Goal: Information Seeking & Learning: Learn about a topic

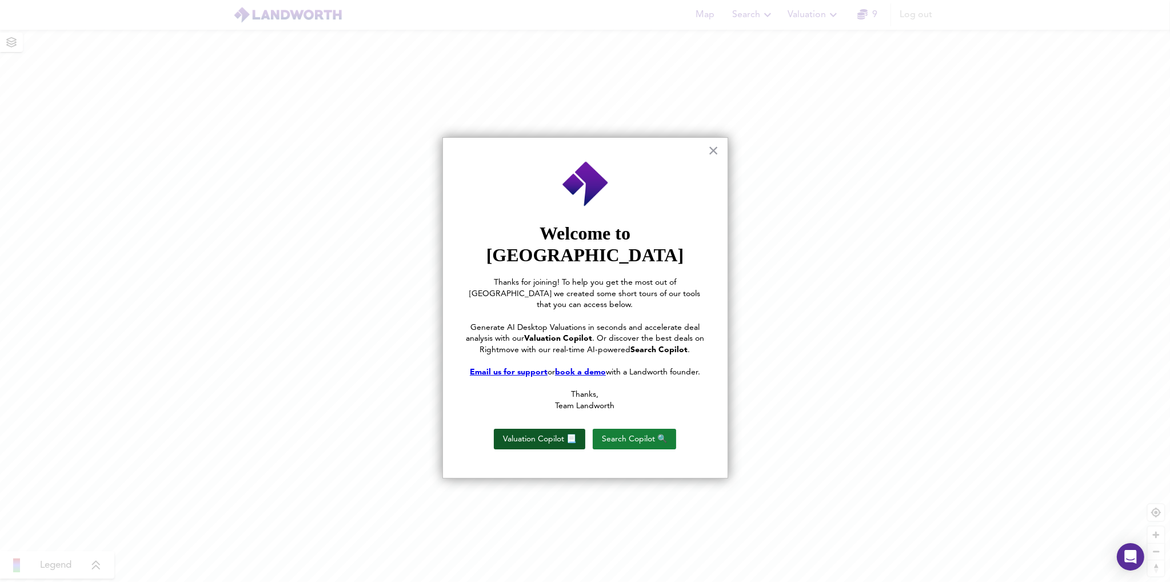
click at [549, 429] on button "Valuation Copilot 📃" at bounding box center [539, 439] width 91 height 21
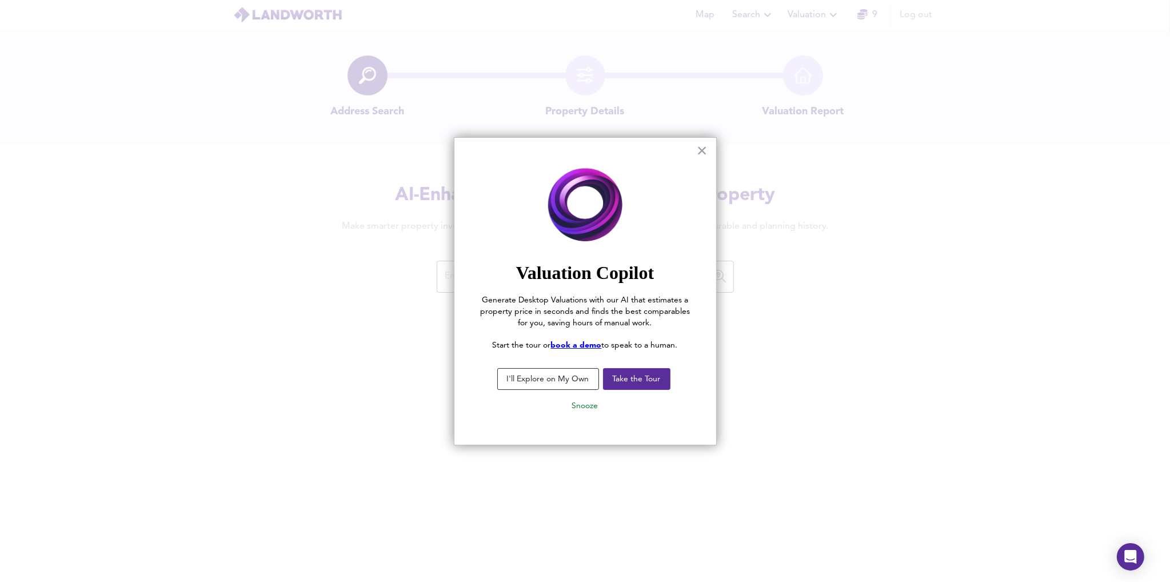
click at [569, 373] on button "I'll Explore on My Own" at bounding box center [548, 379] width 102 height 22
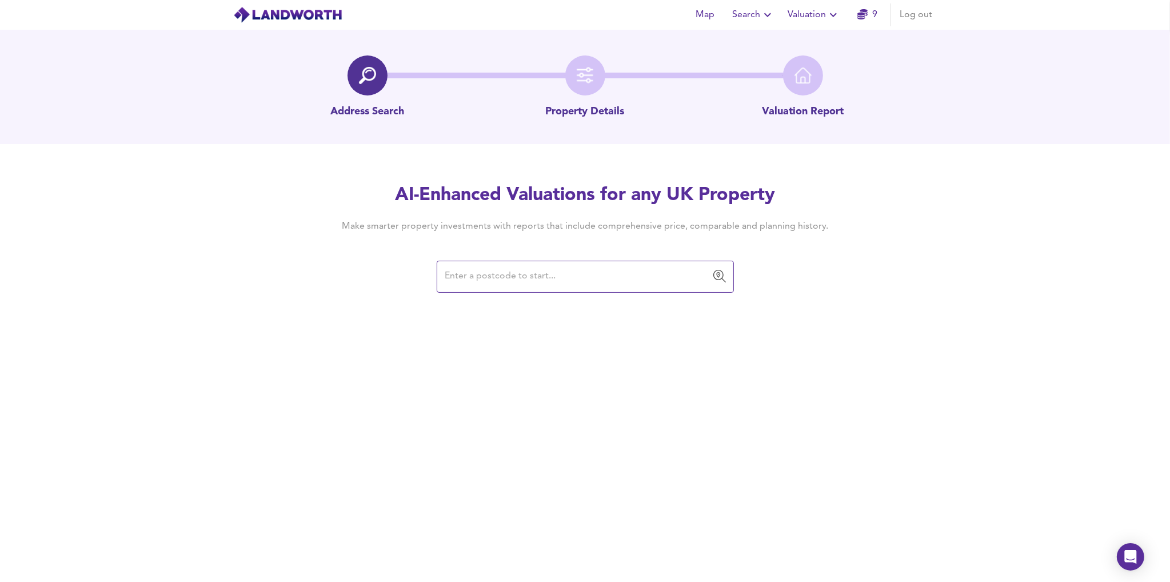
click at [565, 279] on input "text" at bounding box center [577, 277] width 270 height 22
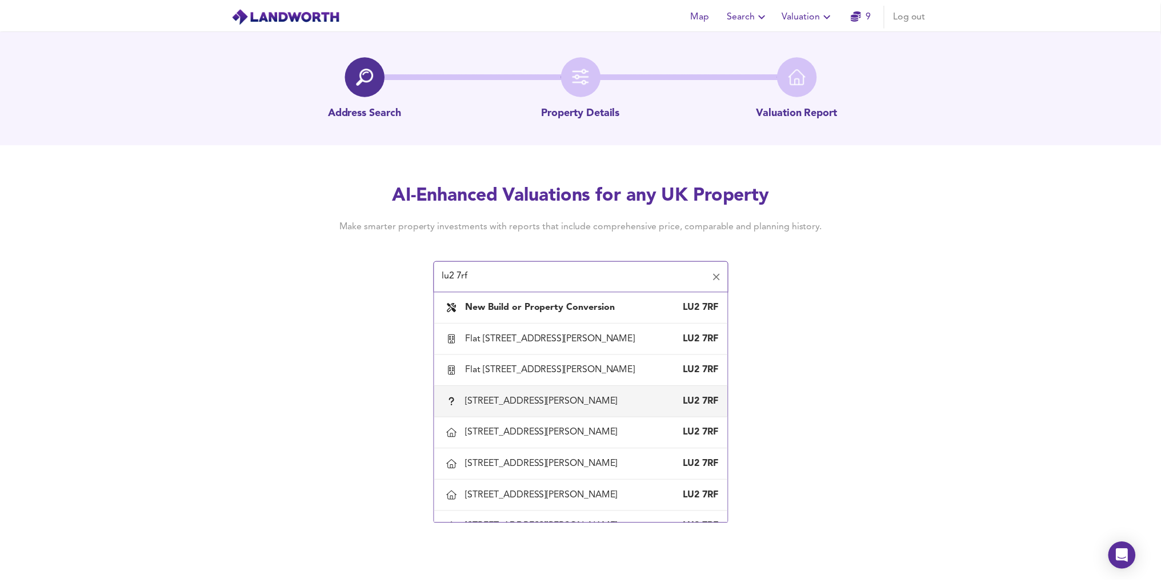
scroll to position [203, 0]
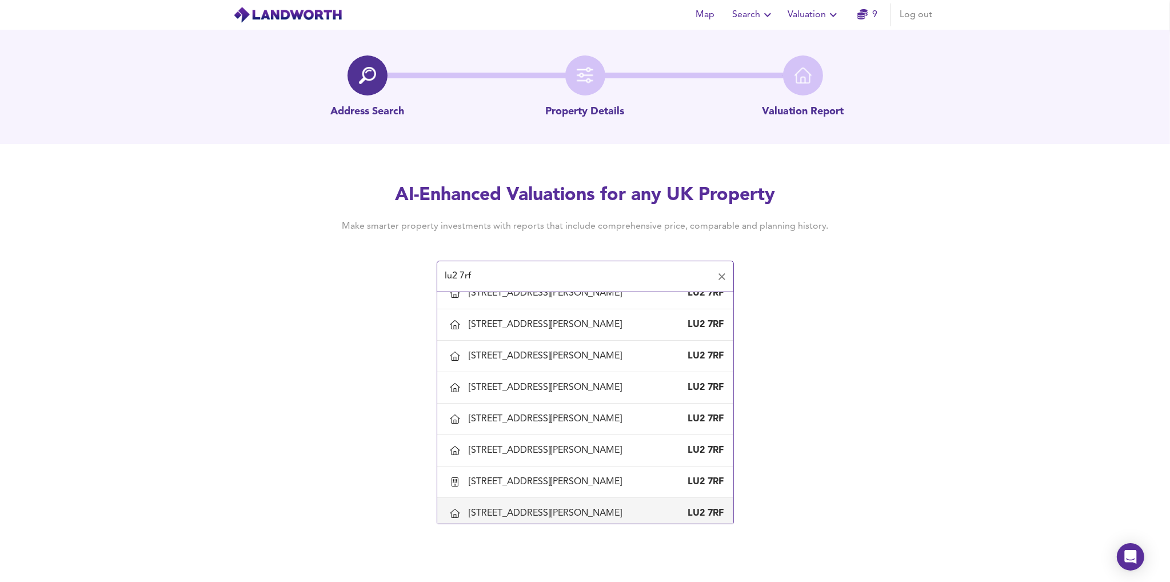
click at [513, 507] on div "[STREET_ADDRESS][PERSON_NAME]" at bounding box center [548, 513] width 158 height 13
type input "[STREET_ADDRESS][PERSON_NAME]"
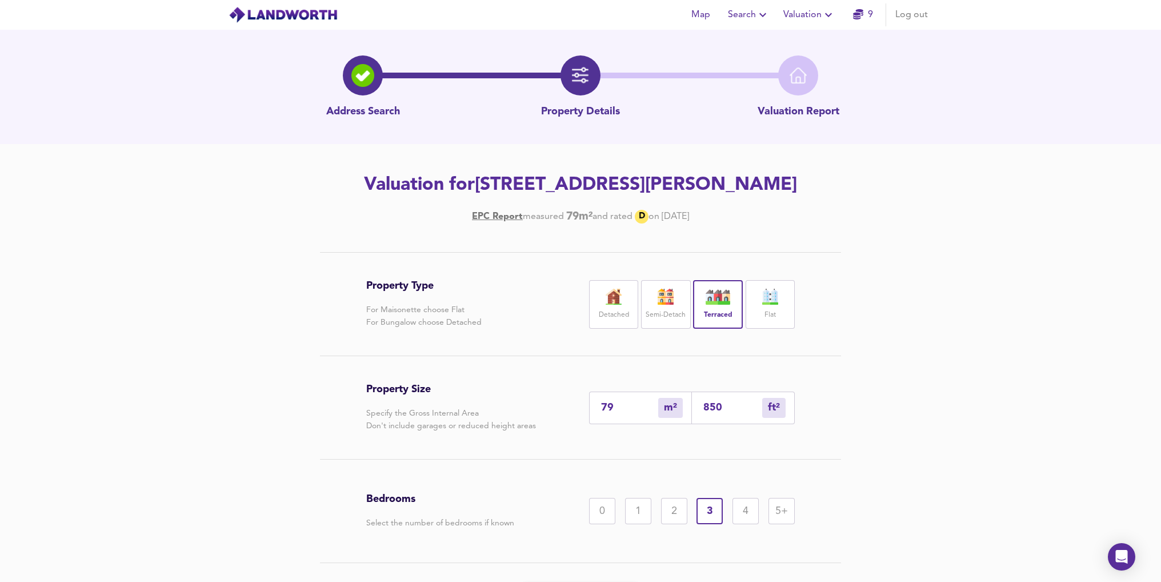
drag, startPoint x: 622, startPoint y: 403, endPoint x: 557, endPoint y: 403, distance: 65.1
click at [557, 403] on div "Property Size Specify the Gross Internal Area Don't include garages or reduced …" at bounding box center [580, 407] width 429 height 103
type input "1"
type input "11"
type input "13"
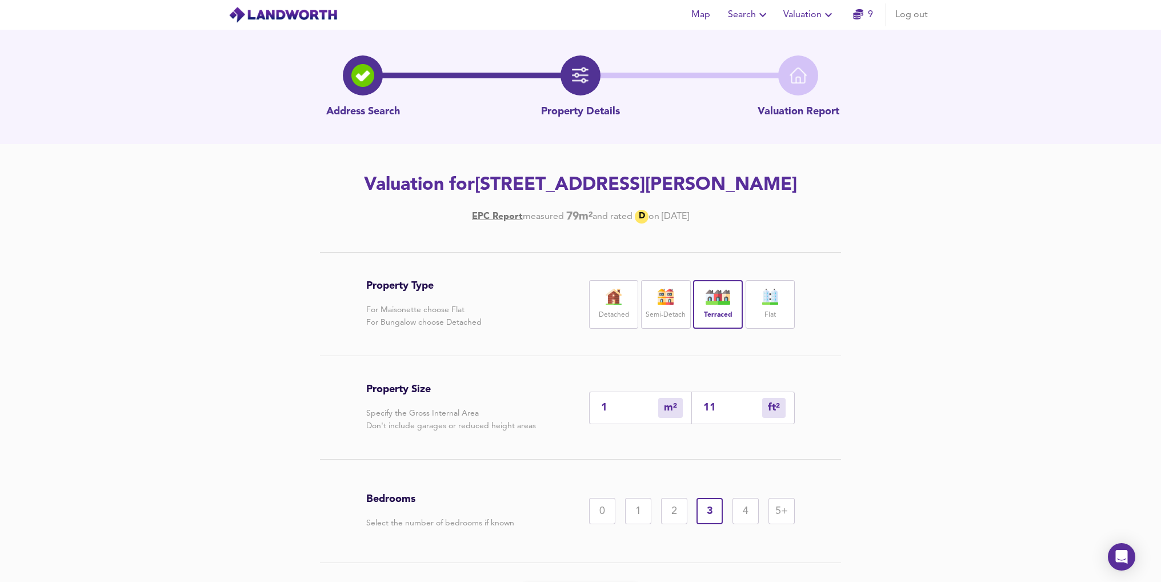
type input "140"
type input "130"
type input "1399"
type input "130"
click at [781, 515] on div "5+" at bounding box center [782, 511] width 26 height 26
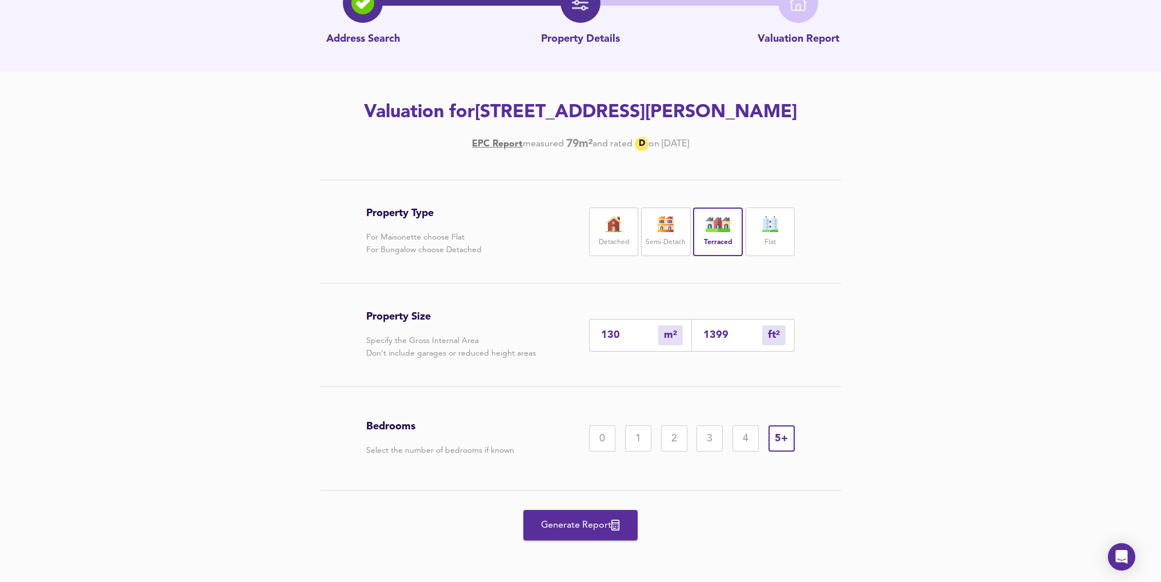
scroll to position [73, 0]
click at [570, 522] on span "Generate Report" at bounding box center [580, 525] width 91 height 16
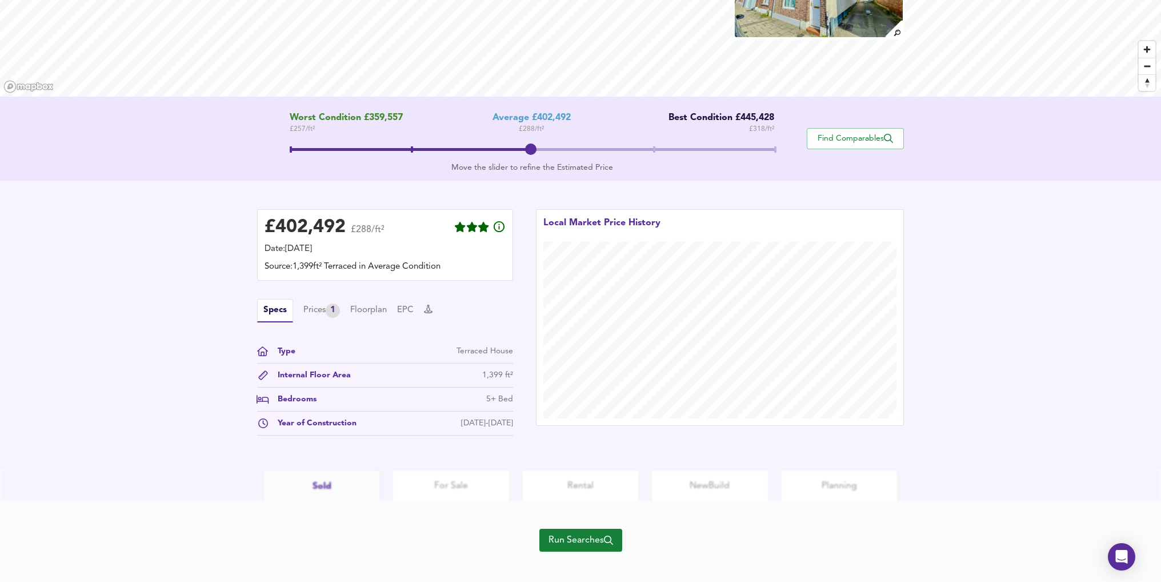
scroll to position [150, 0]
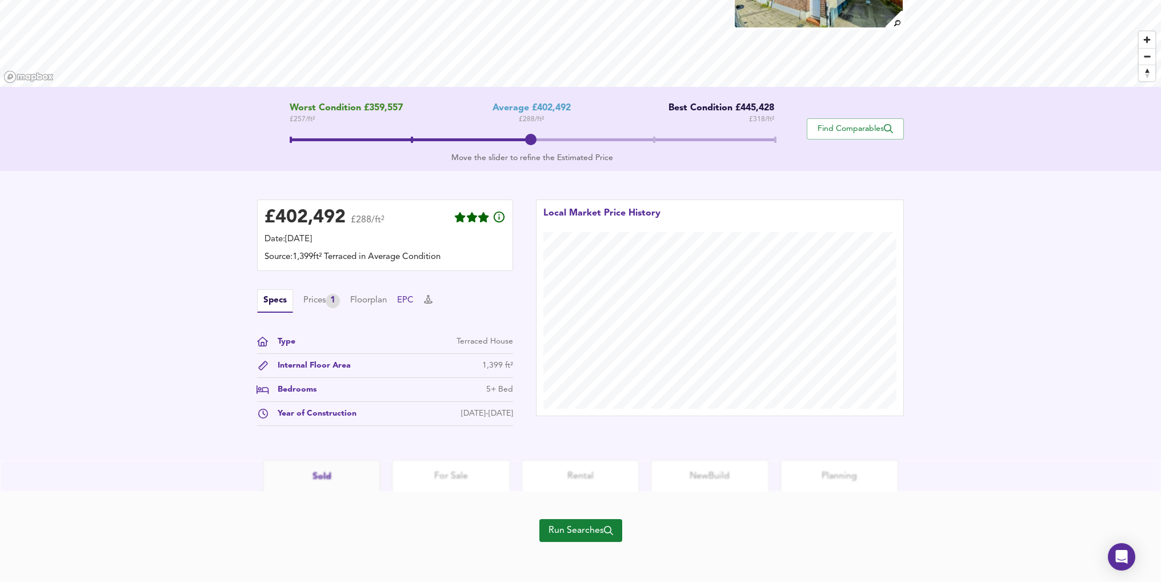
click at [410, 301] on button "EPC" at bounding box center [405, 300] width 17 height 13
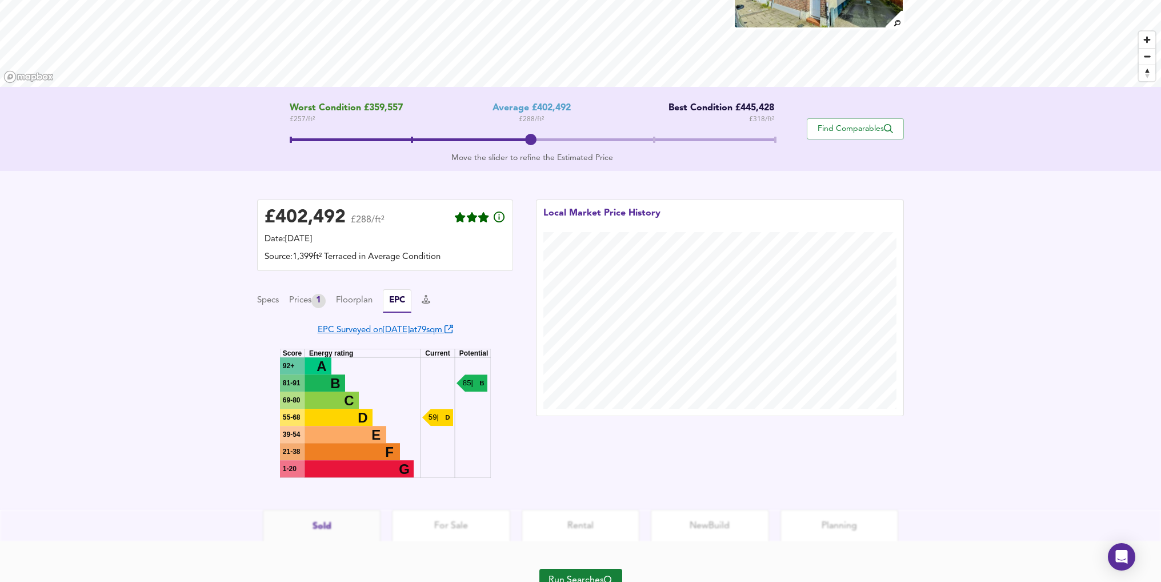
click at [453, 331] on link "EPC Surveyed on [DATE] at 79 sqm" at bounding box center [385, 330] width 135 height 9
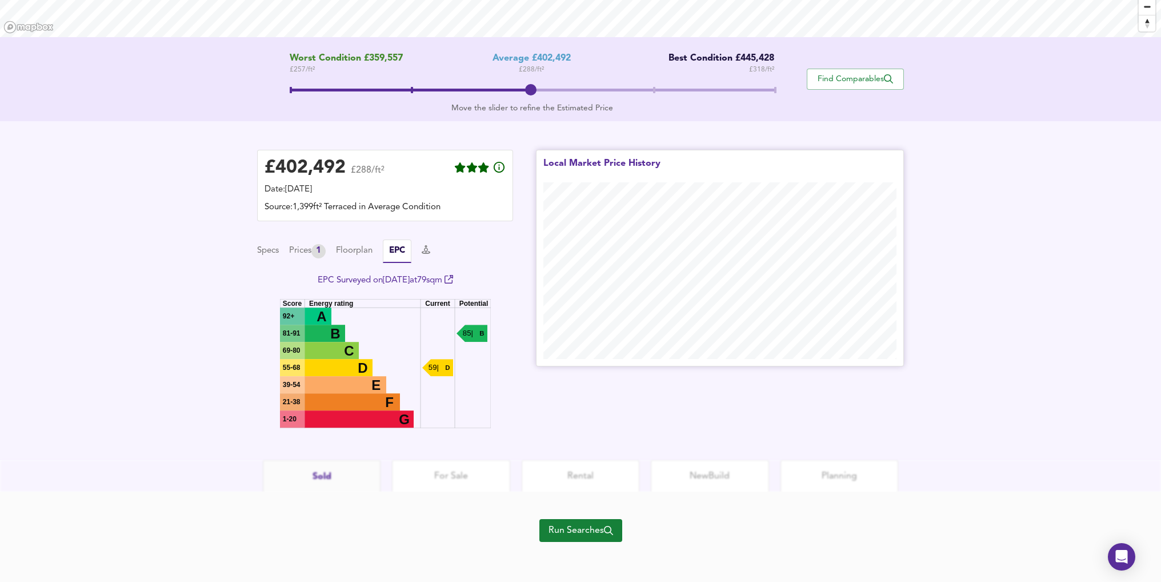
scroll to position [0, 0]
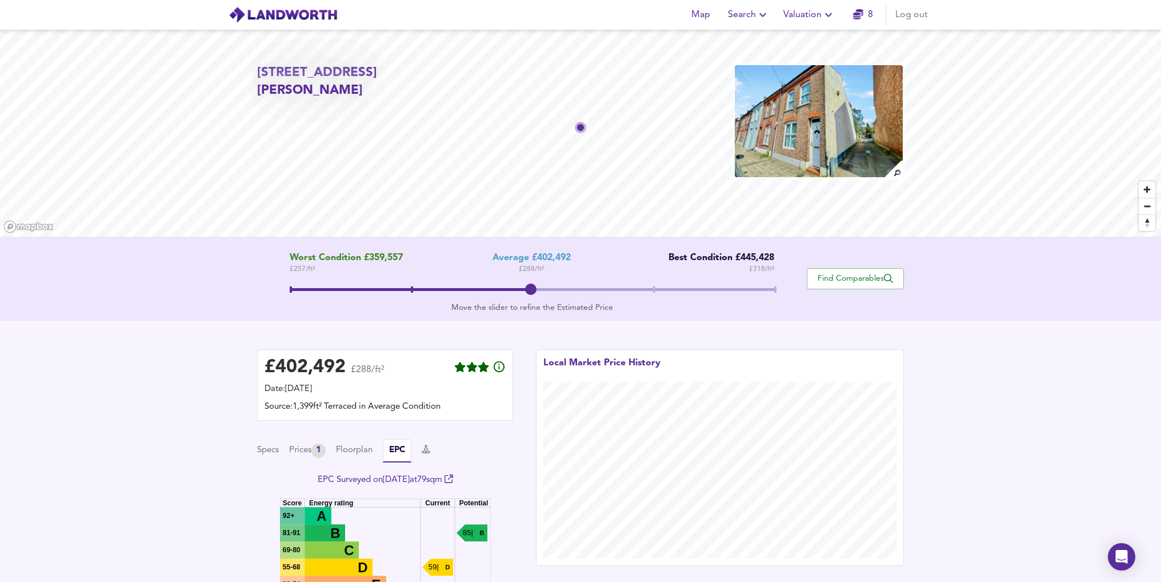
scroll to position [73, 0]
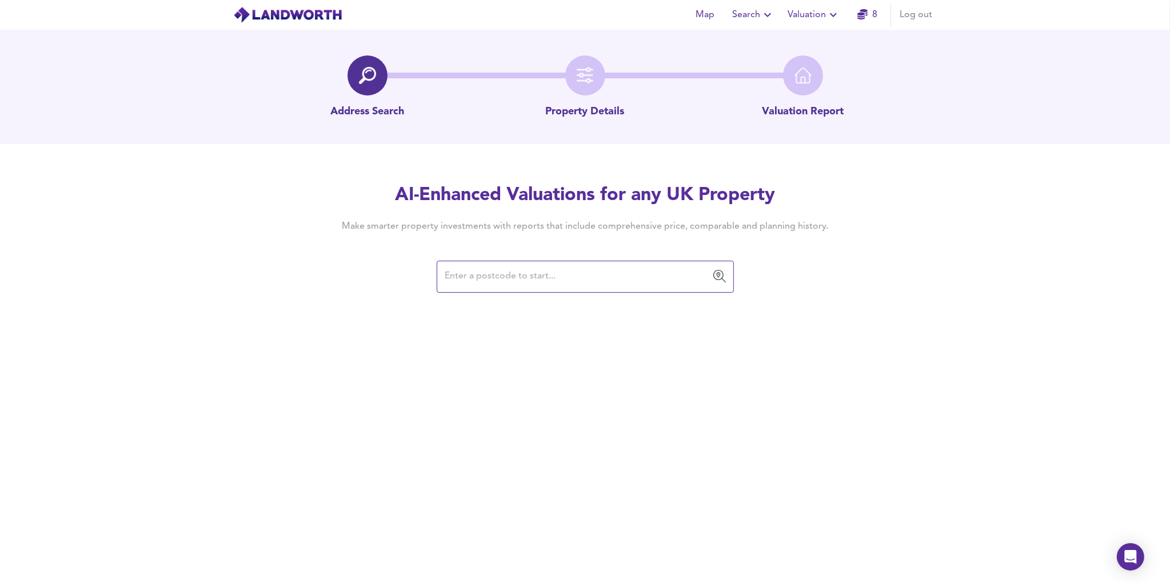
click at [612, 273] on input "text" at bounding box center [577, 277] width 270 height 22
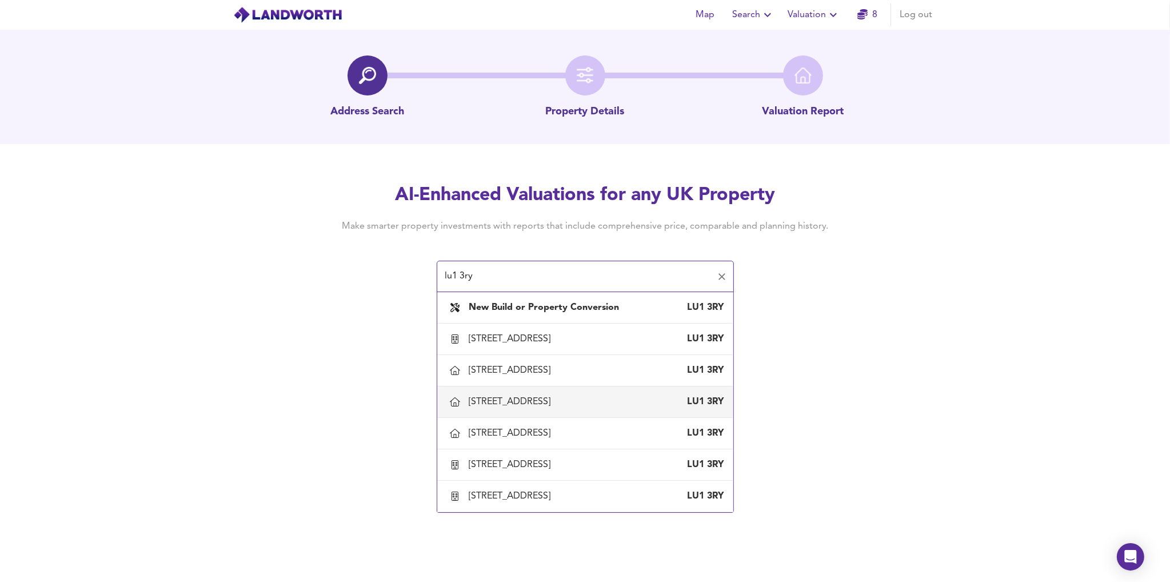
click at [505, 390] on div "[STREET_ADDRESS]" at bounding box center [585, 402] width 278 height 24
type input "[STREET_ADDRESS]"
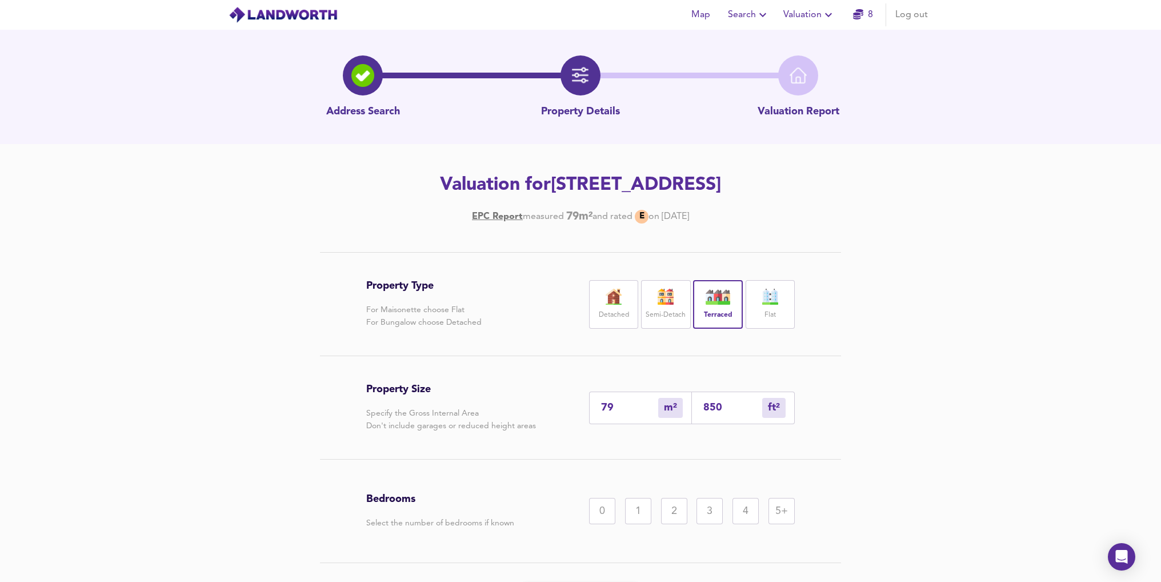
click at [681, 509] on div "2" at bounding box center [674, 511] width 26 height 26
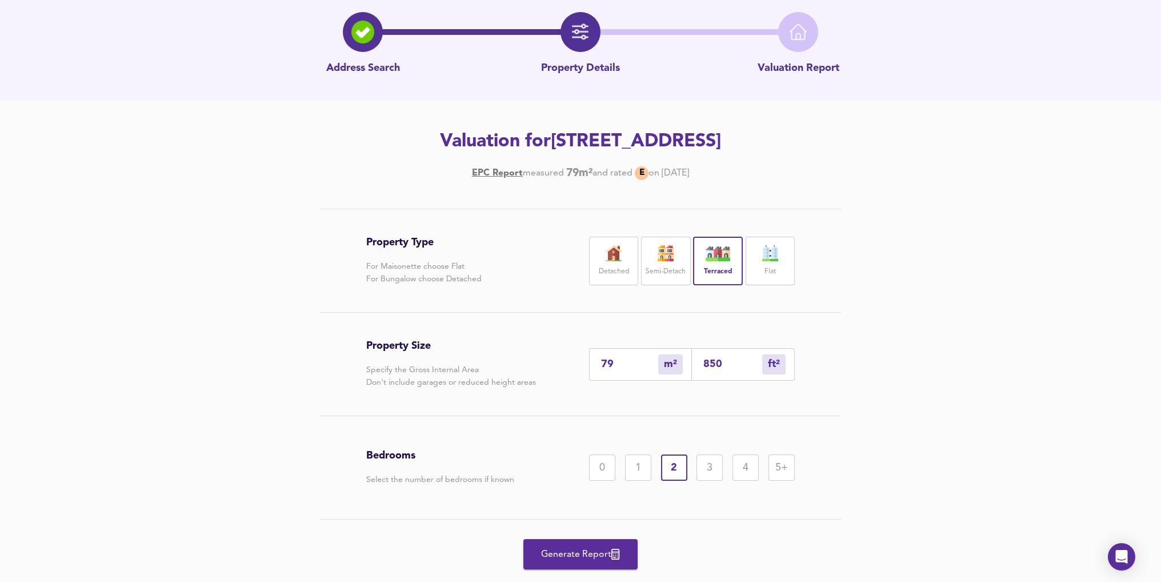
scroll to position [73, 0]
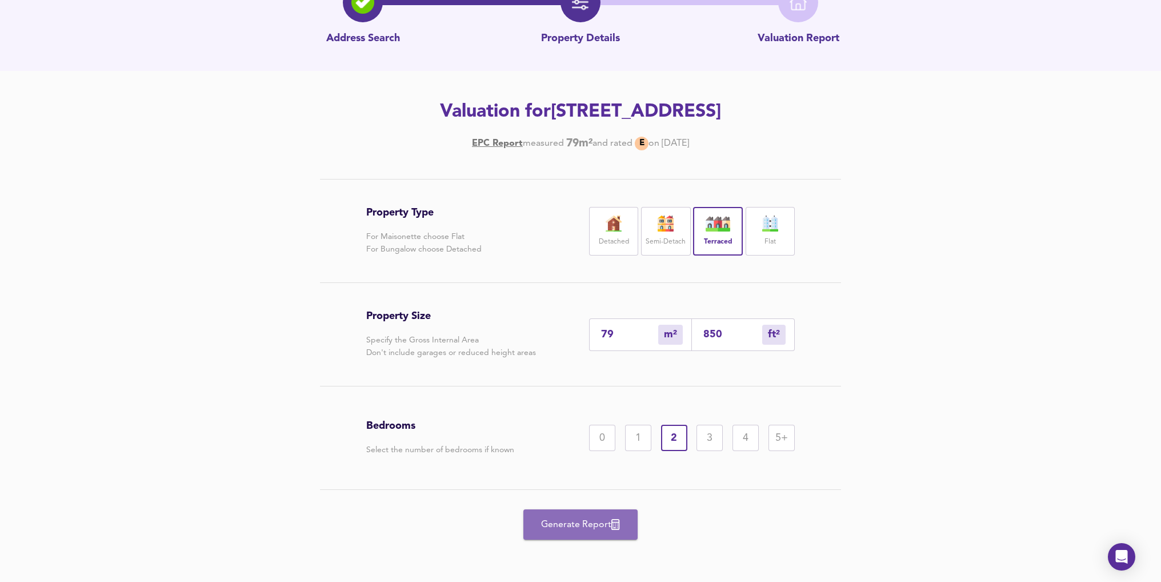
click at [588, 524] on span "Generate Report" at bounding box center [580, 525] width 91 height 16
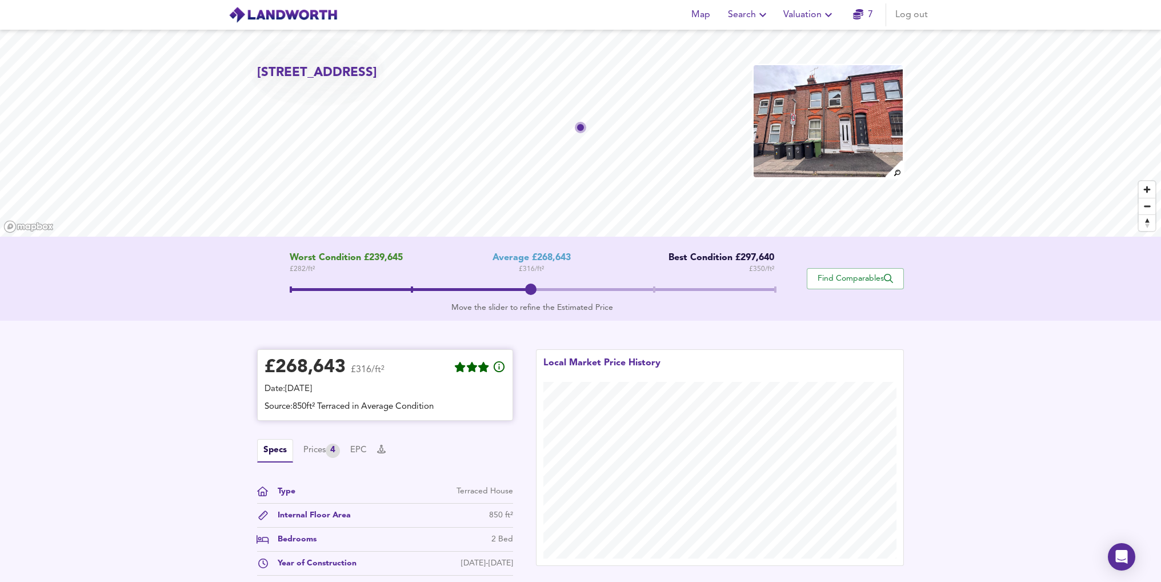
scroll to position [150, 0]
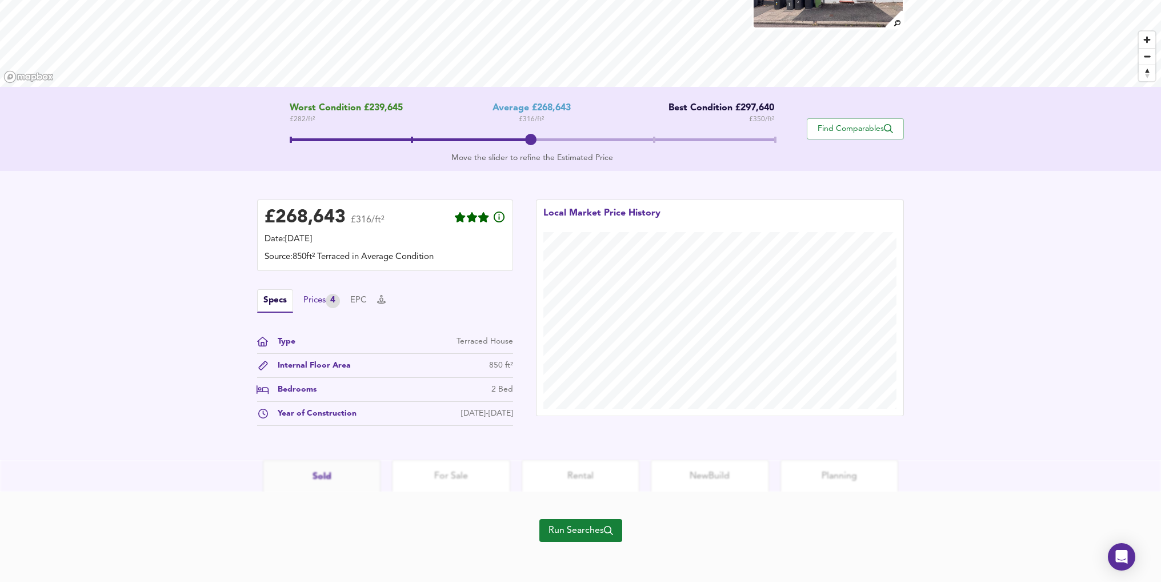
click at [322, 300] on div "Prices 4" at bounding box center [321, 301] width 37 height 14
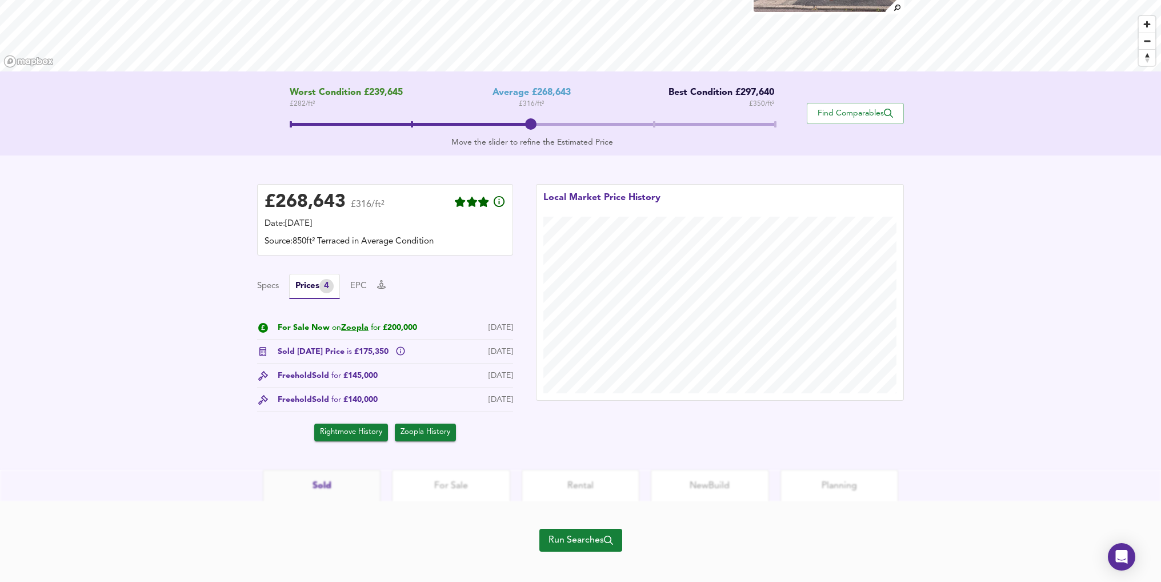
scroll to position [175, 0]
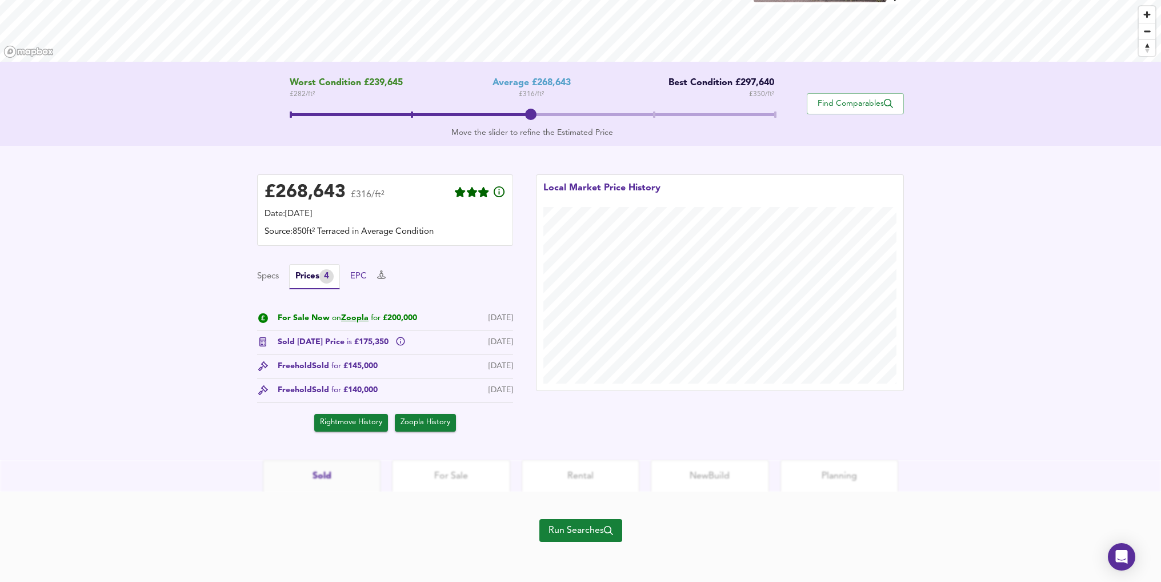
click at [367, 277] on button "EPC" at bounding box center [358, 276] width 17 height 13
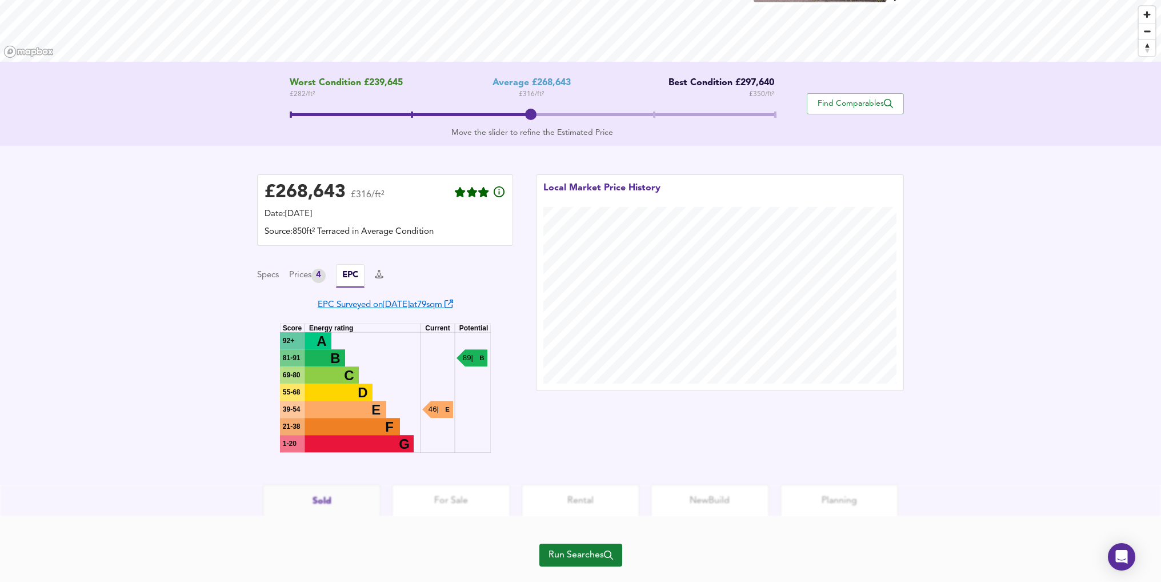
click at [387, 301] on link "EPC Surveyed on [DATE] at 79 sqm" at bounding box center [385, 305] width 135 height 9
click at [271, 279] on button "Specs" at bounding box center [268, 275] width 22 height 13
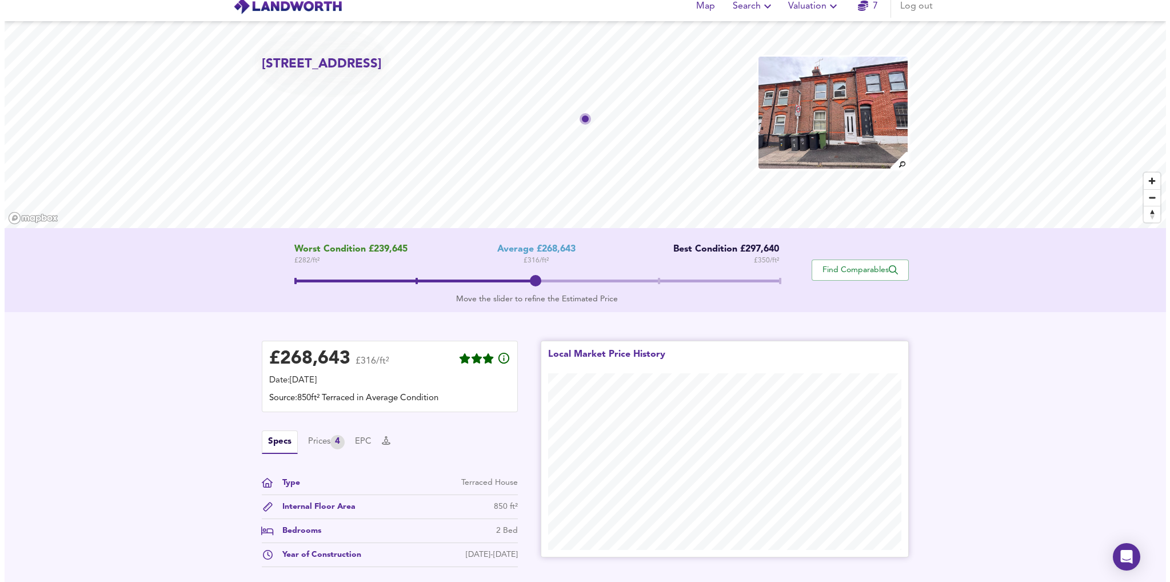
scroll to position [0, 0]
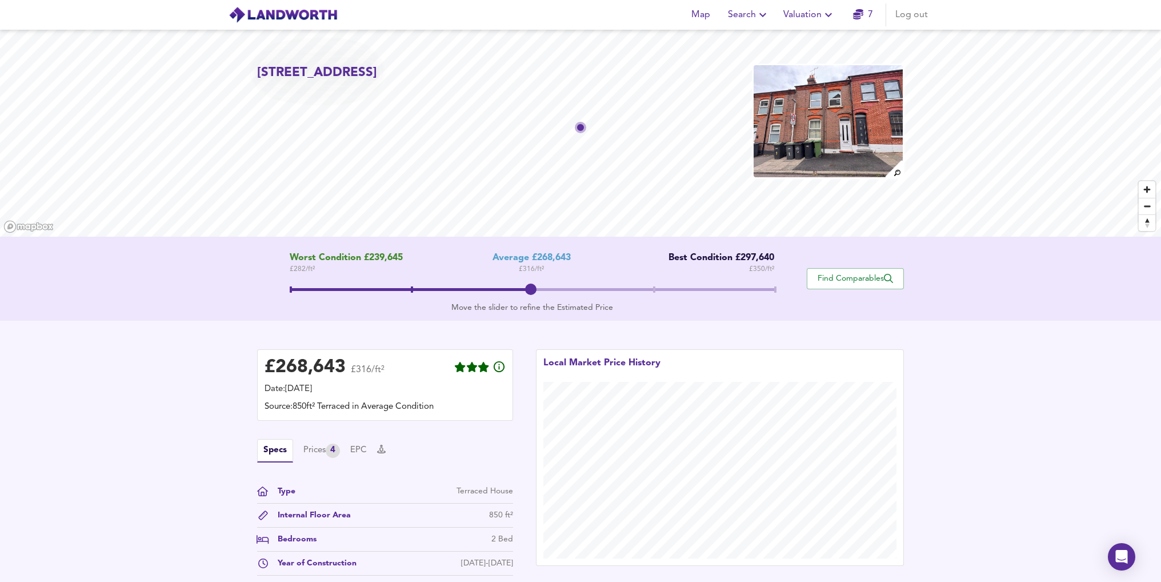
click at [318, 11] on img at bounding box center [283, 14] width 109 height 17
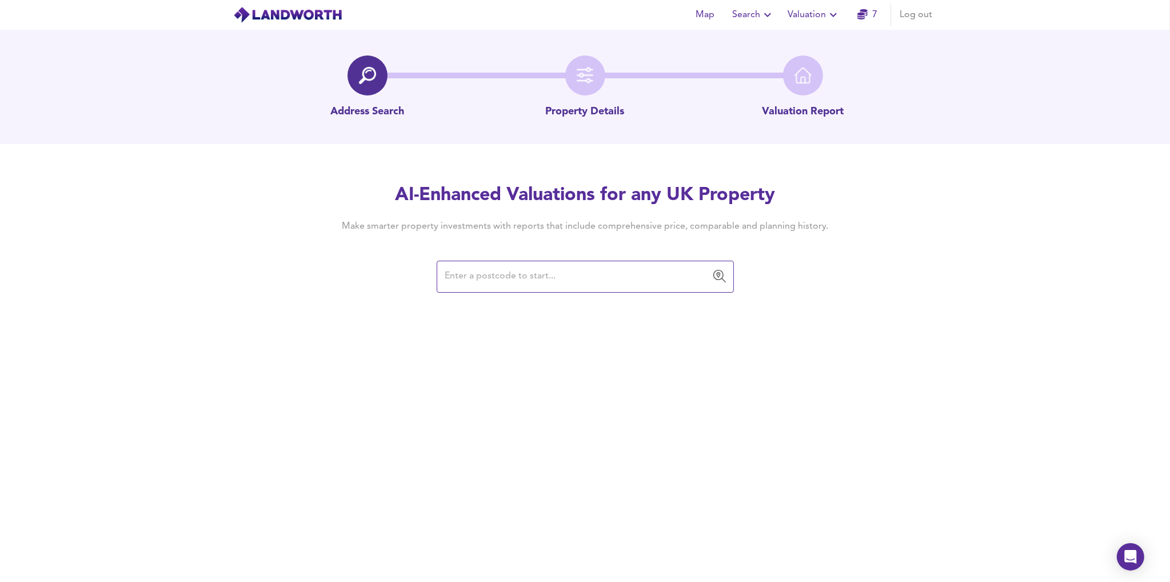
click at [582, 280] on input "text" at bounding box center [577, 277] width 270 height 22
click at [559, 277] on input "text" at bounding box center [577, 277] width 270 height 22
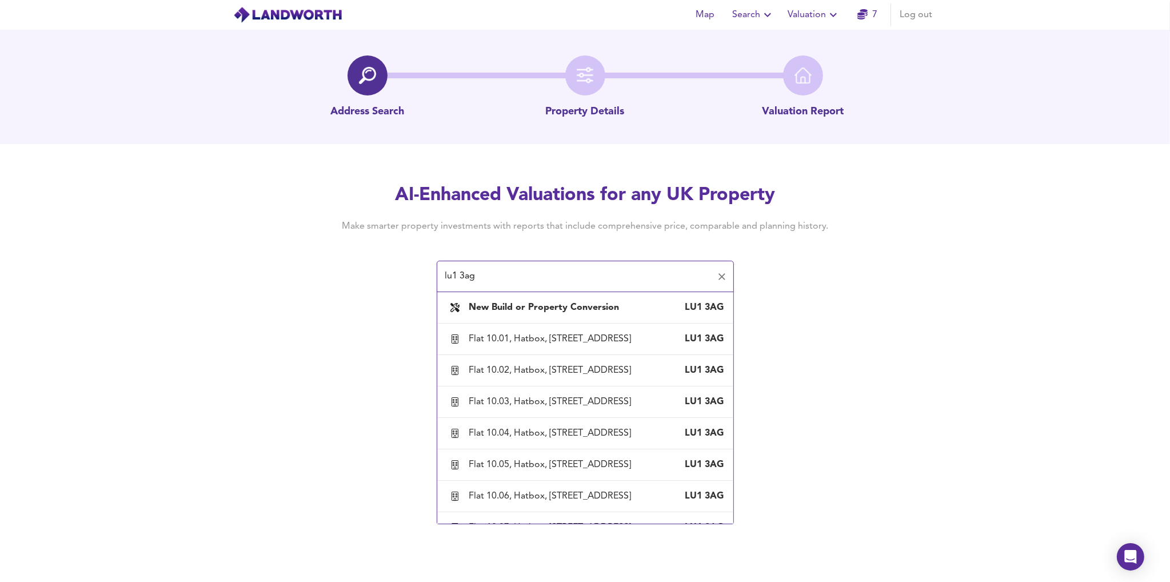
type input "lu1 3ag"
click at [711, 14] on span "Map" at bounding box center [704, 15] width 27 height 16
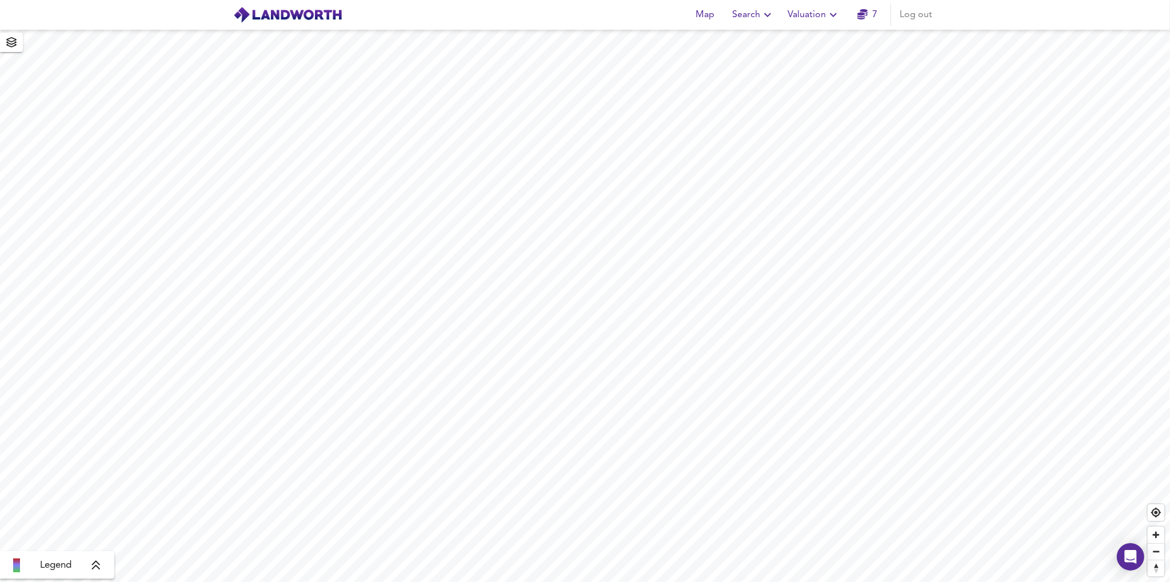
click at [759, 19] on span "Search" at bounding box center [754, 15] width 42 height 16
click at [757, 59] on li "Search History" at bounding box center [753, 61] width 113 height 21
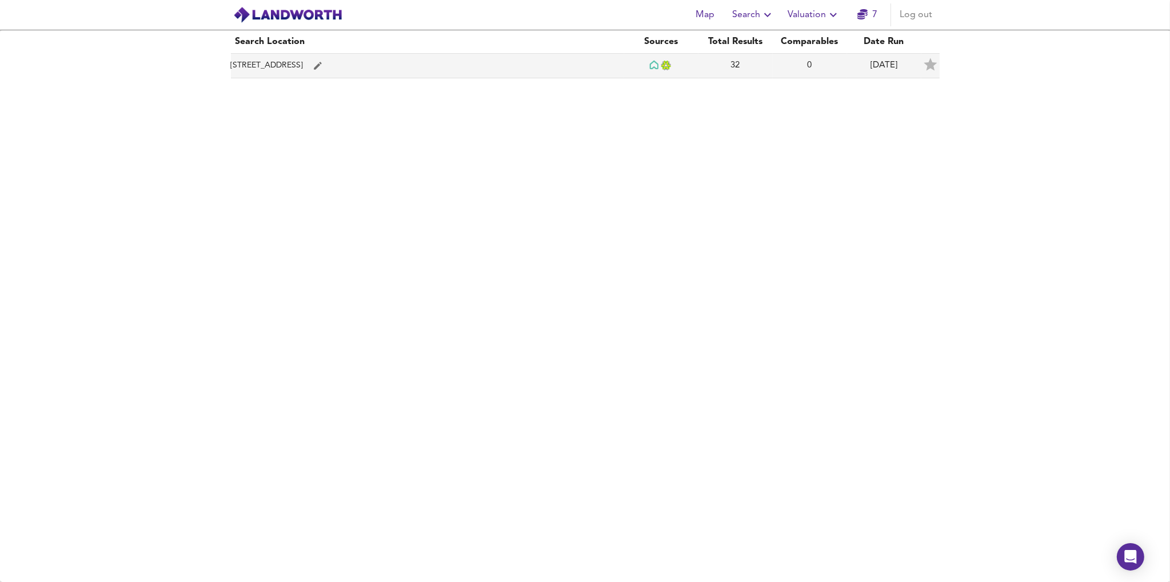
click at [297, 62] on td "[STREET_ADDRESS]" at bounding box center [427, 66] width 393 height 25
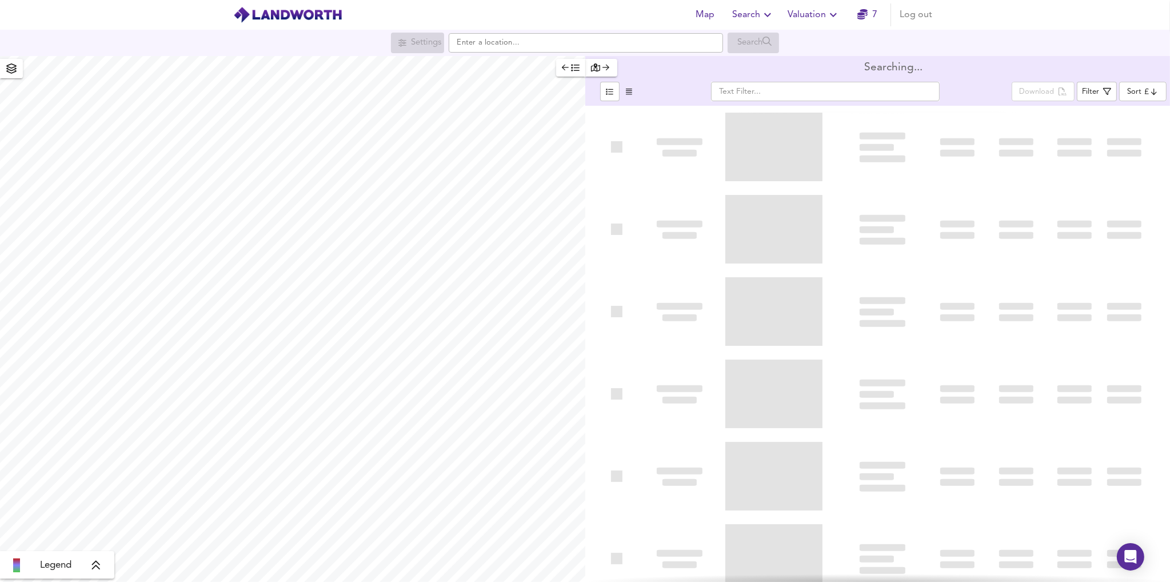
type input "bestdeal"
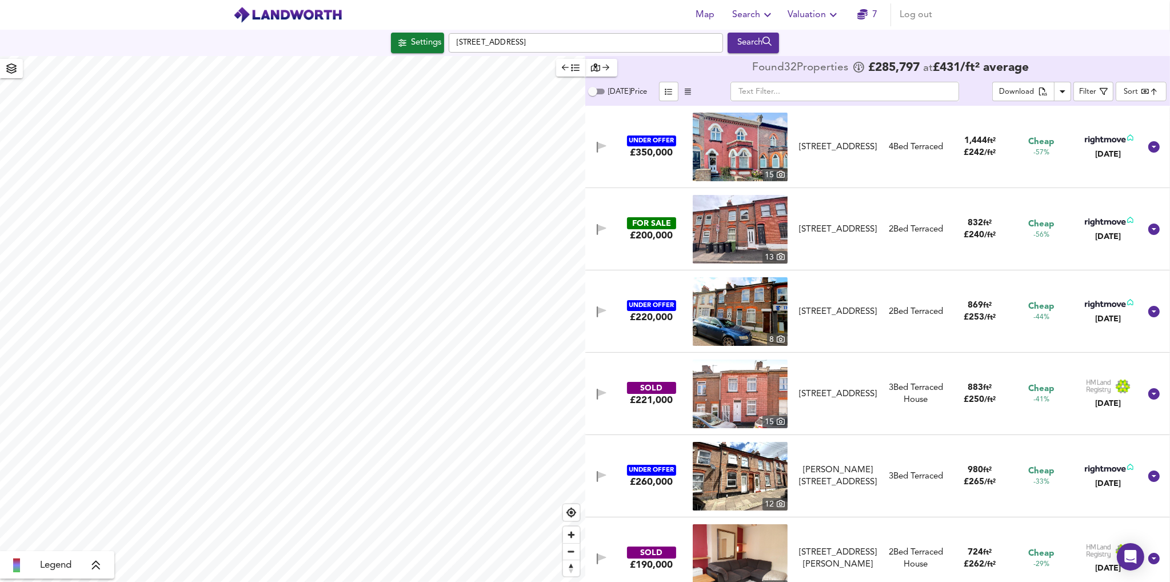
checkbox input "false"
checkbox input "true"
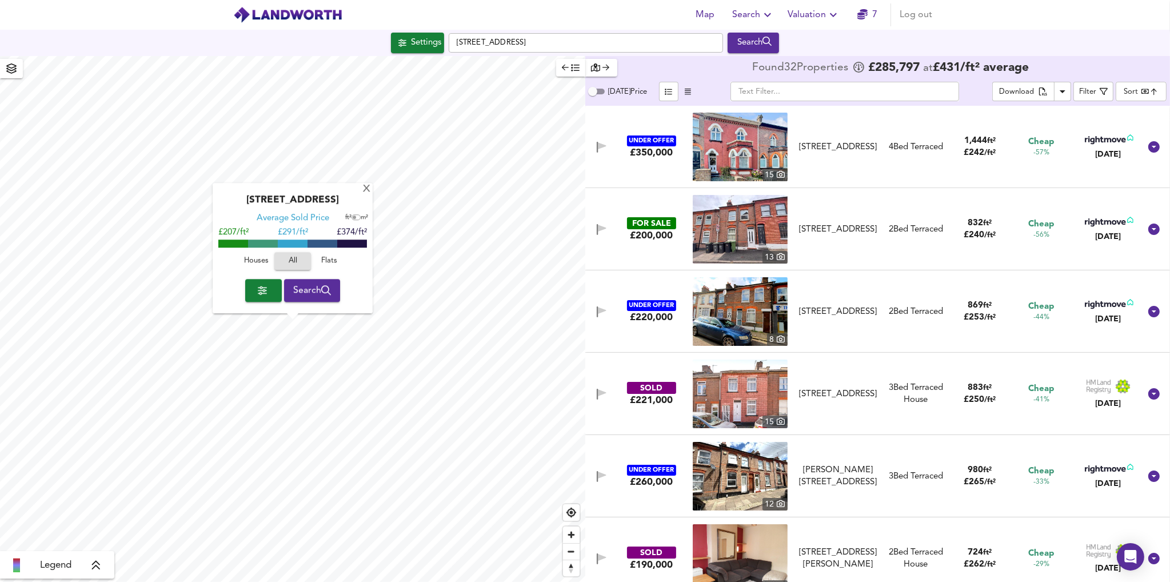
scroll to position [416, 0]
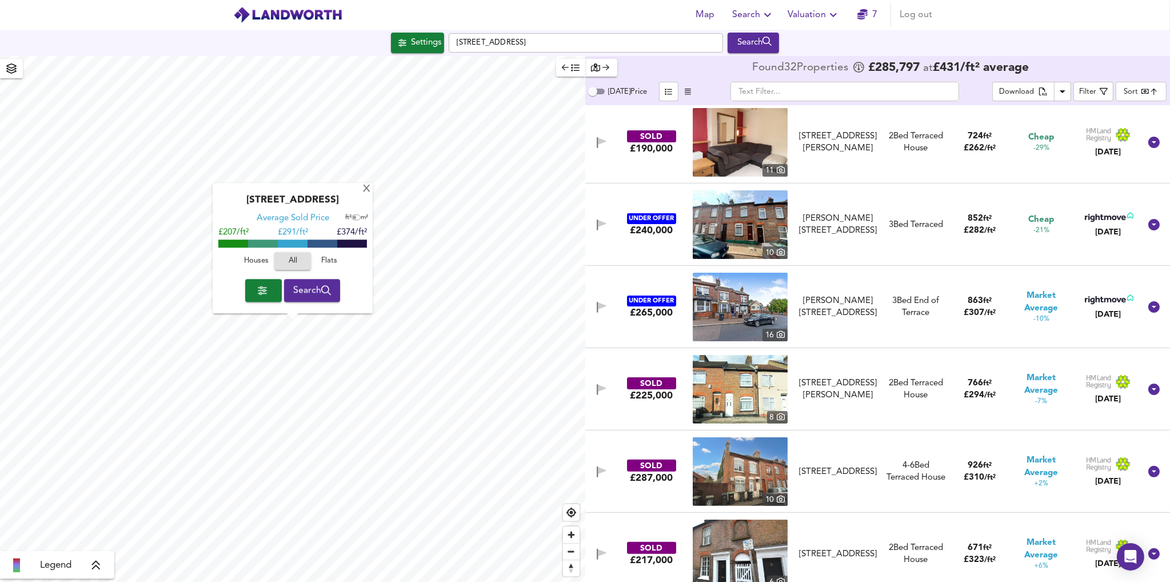
click at [653, 467] on div "SOLD" at bounding box center [651, 465] width 49 height 12
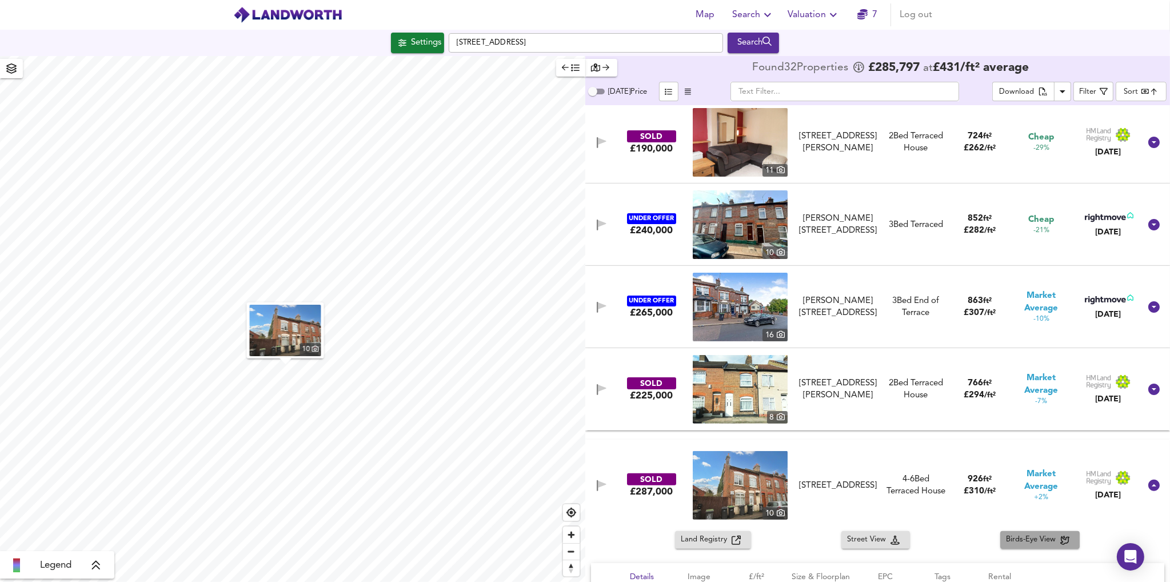
click at [1053, 537] on span "Birds-Eye View" at bounding box center [1033, 539] width 54 height 13
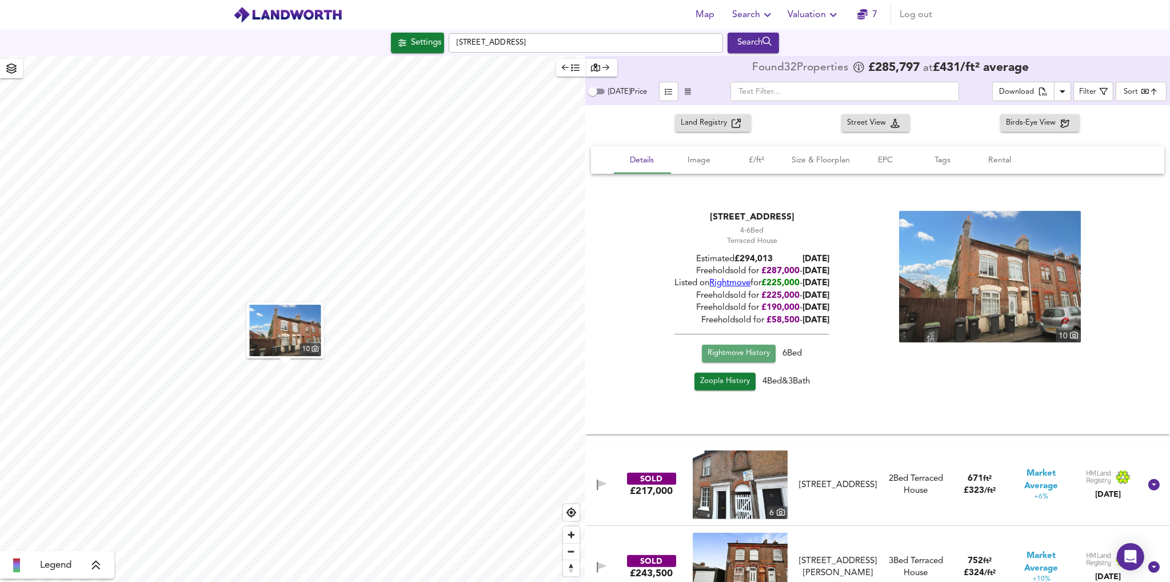
click at [741, 352] on span "Rightmove History" at bounding box center [738, 353] width 62 height 13
drag, startPoint x: 561, startPoint y: 40, endPoint x: 402, endPoint y: 41, distance: 158.9
click at [404, 41] on div "[GEOGRAPHIC_DATA][STREET_ADDRESS] Search" at bounding box center [585, 43] width 1170 height 21
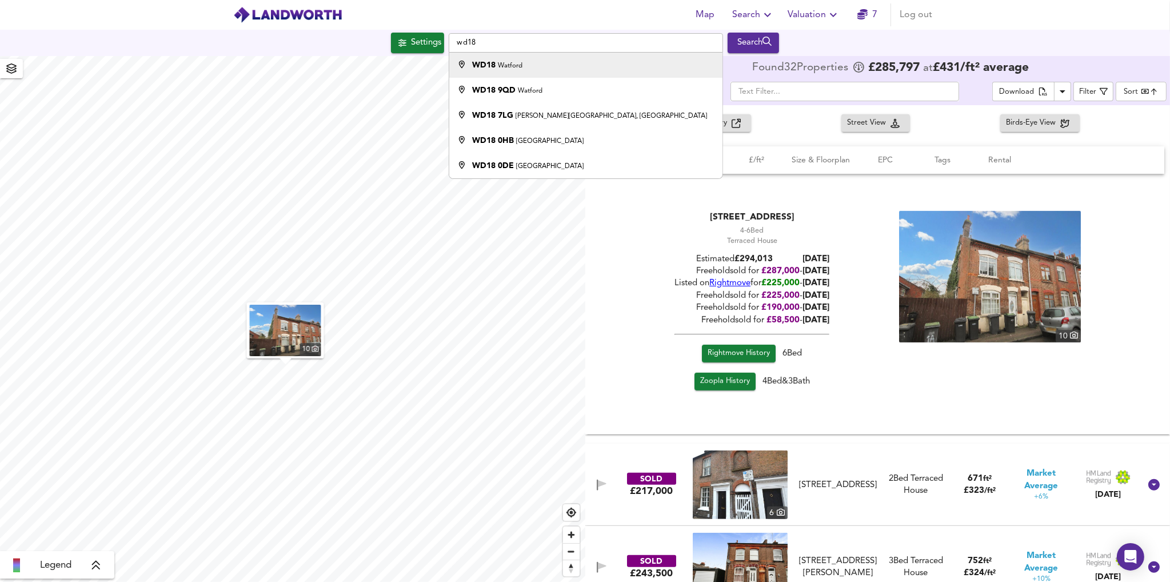
click at [519, 63] on small "Watford" at bounding box center [510, 65] width 25 height 7
type input "Watford WD18"
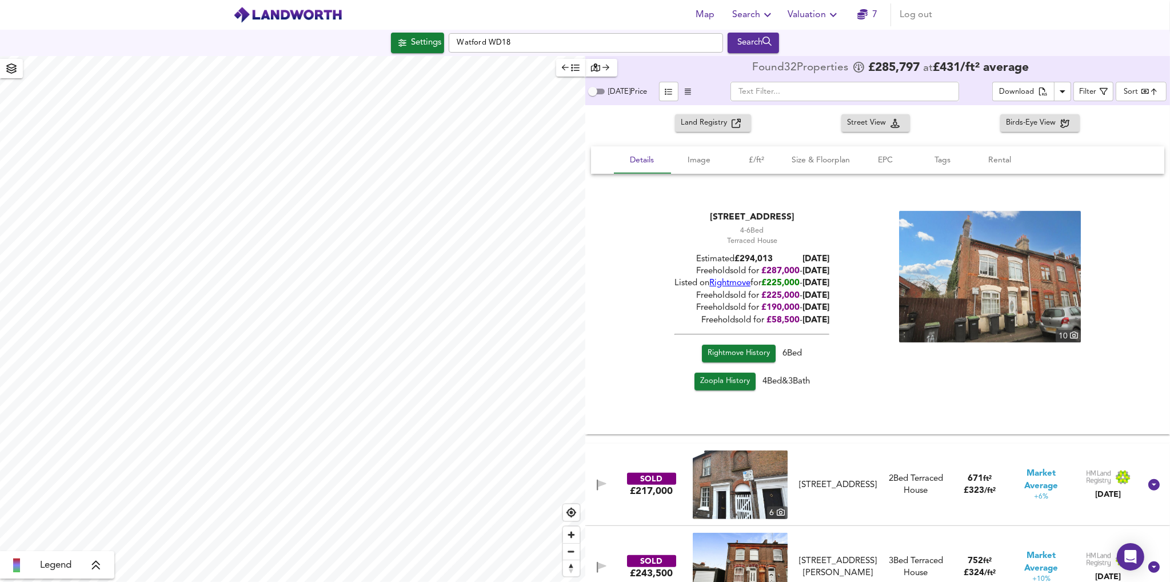
type input "989"
click at [757, 39] on div "Search" at bounding box center [753, 42] width 46 height 15
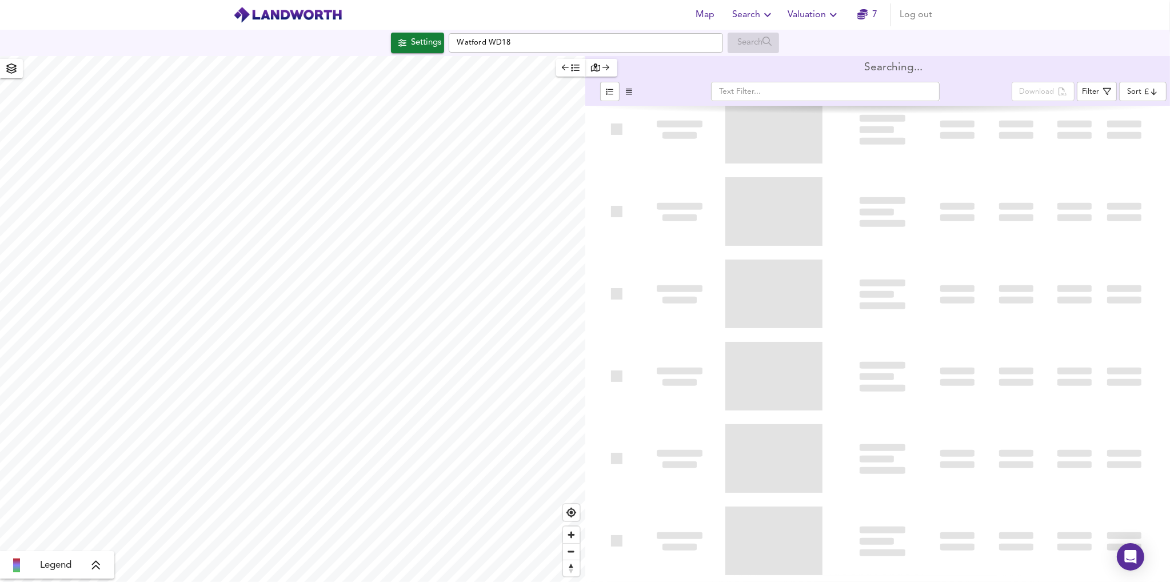
type input "bestdeal"
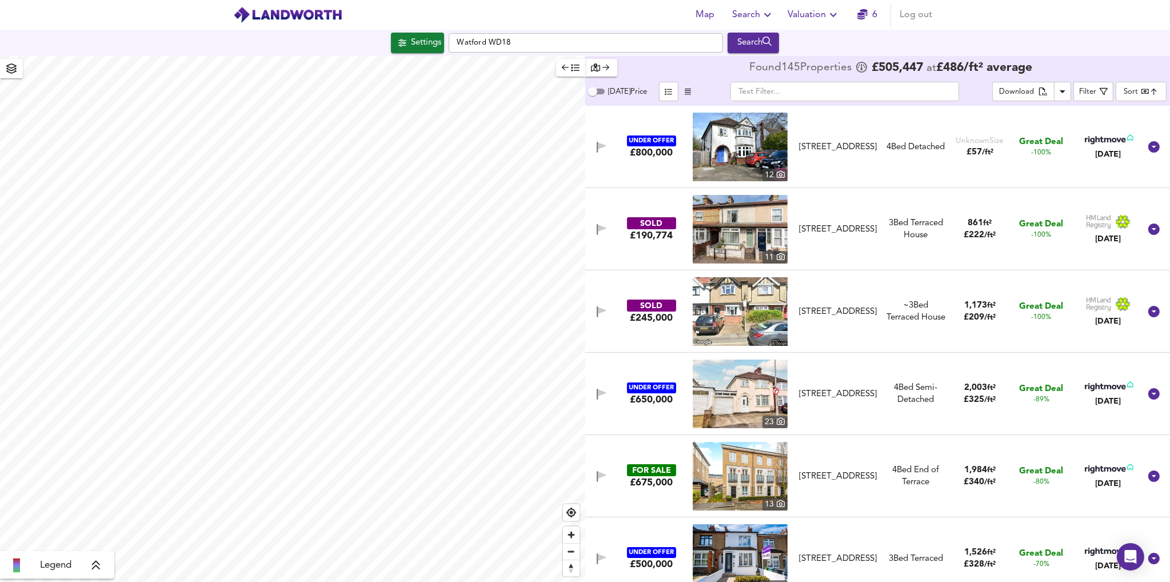
click at [750, 226] on img at bounding box center [740, 229] width 95 height 69
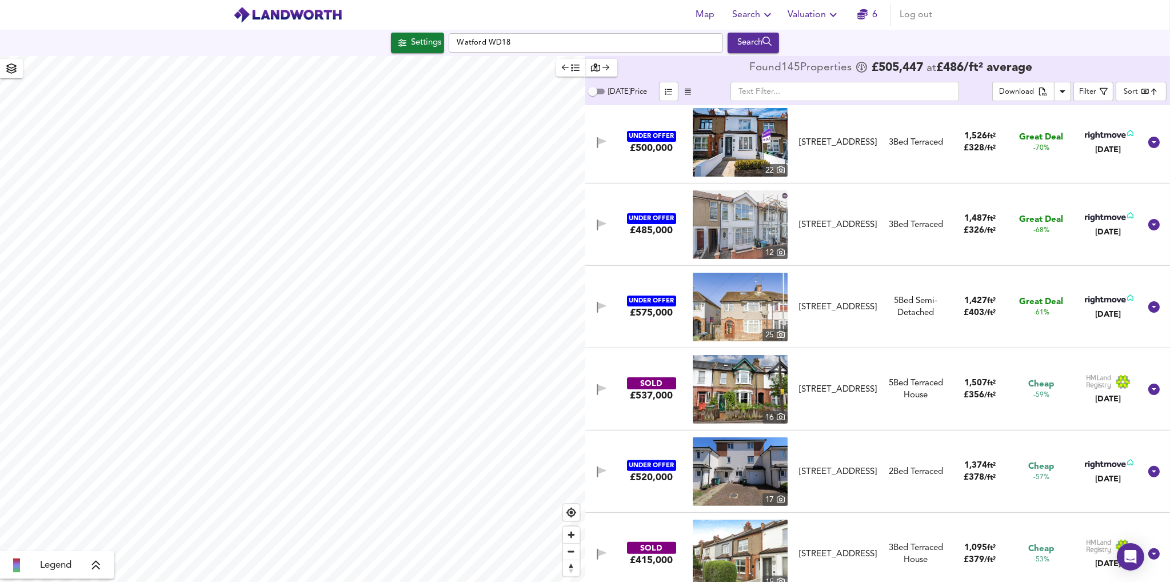
scroll to position [833, 0]
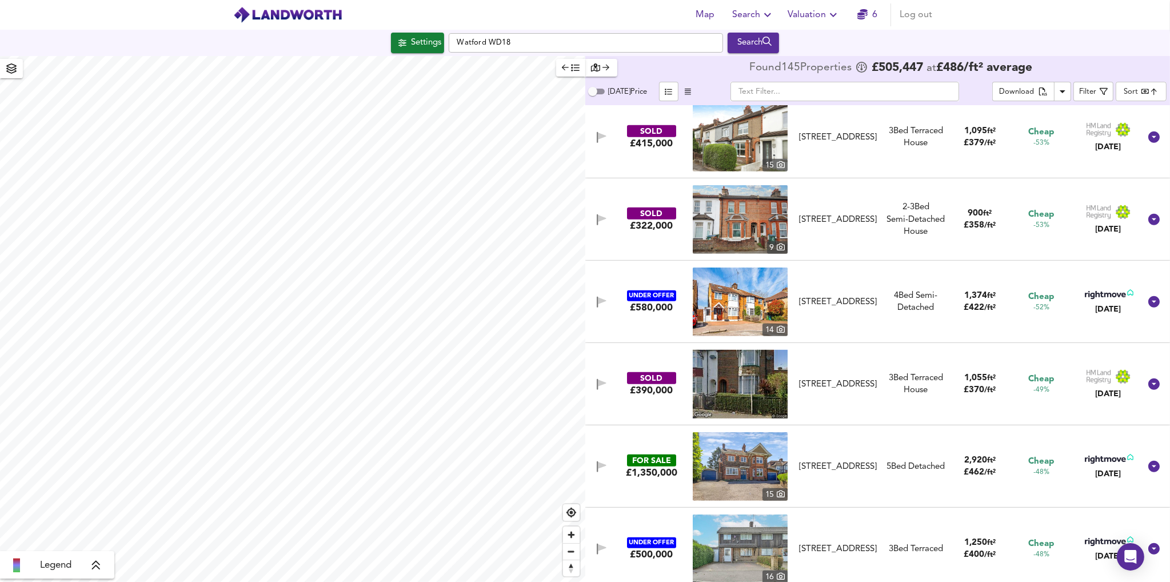
click at [745, 226] on img at bounding box center [740, 219] width 95 height 69
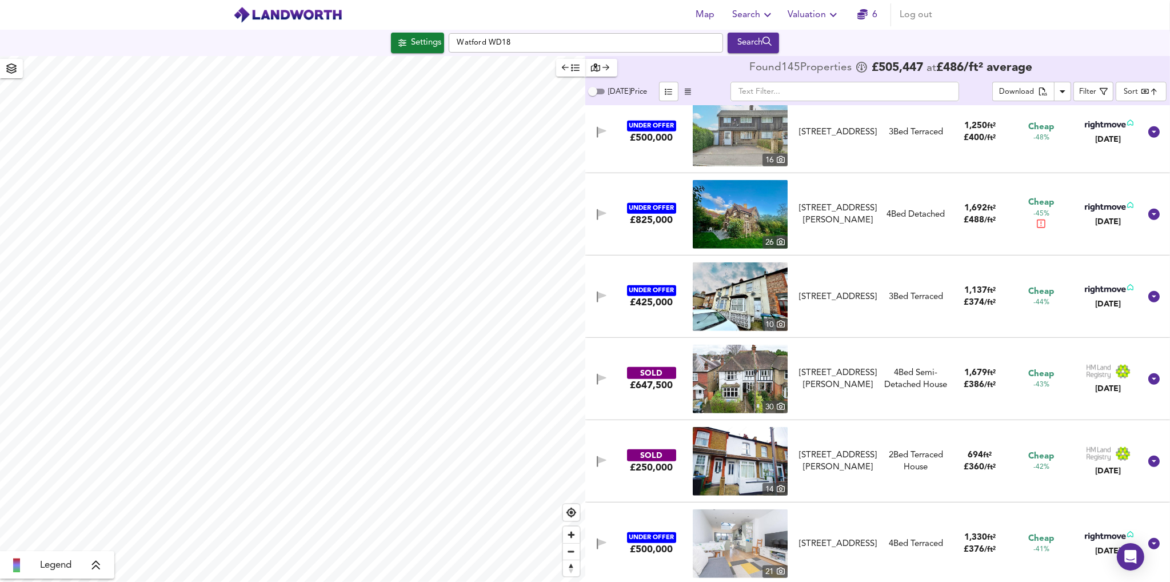
click at [729, 465] on img at bounding box center [740, 461] width 95 height 69
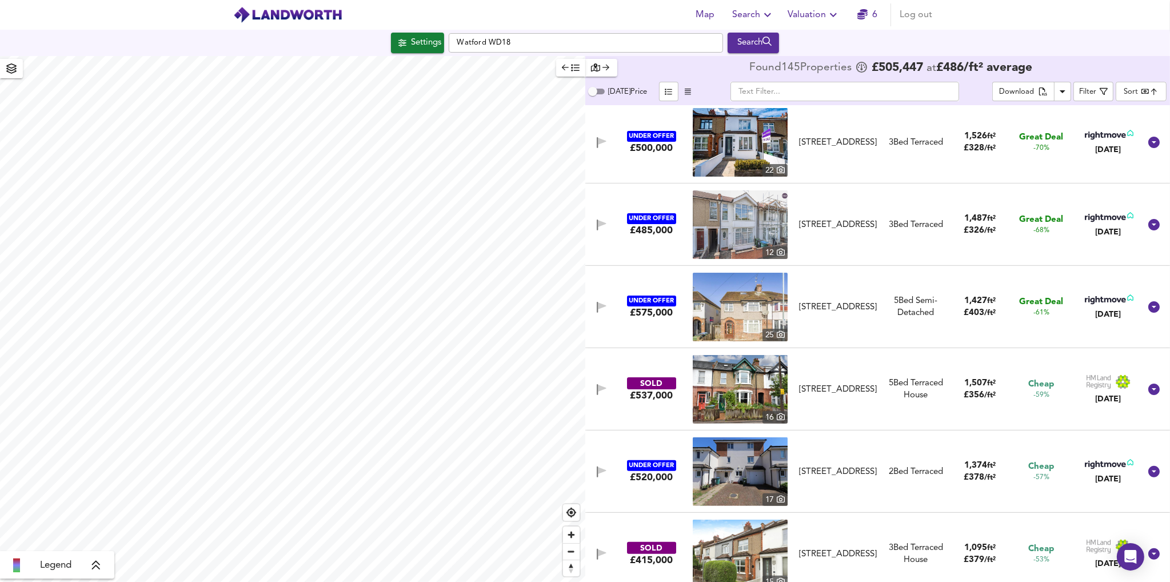
scroll to position [0, 0]
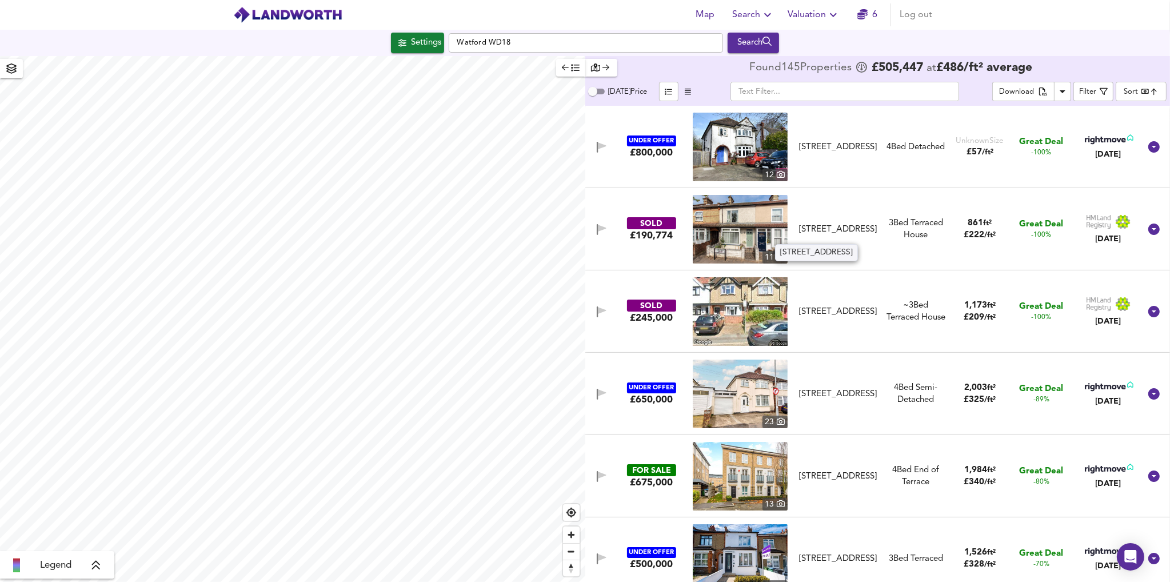
click at [837, 223] on div "[STREET_ADDRESS]" at bounding box center [838, 229] width 83 height 12
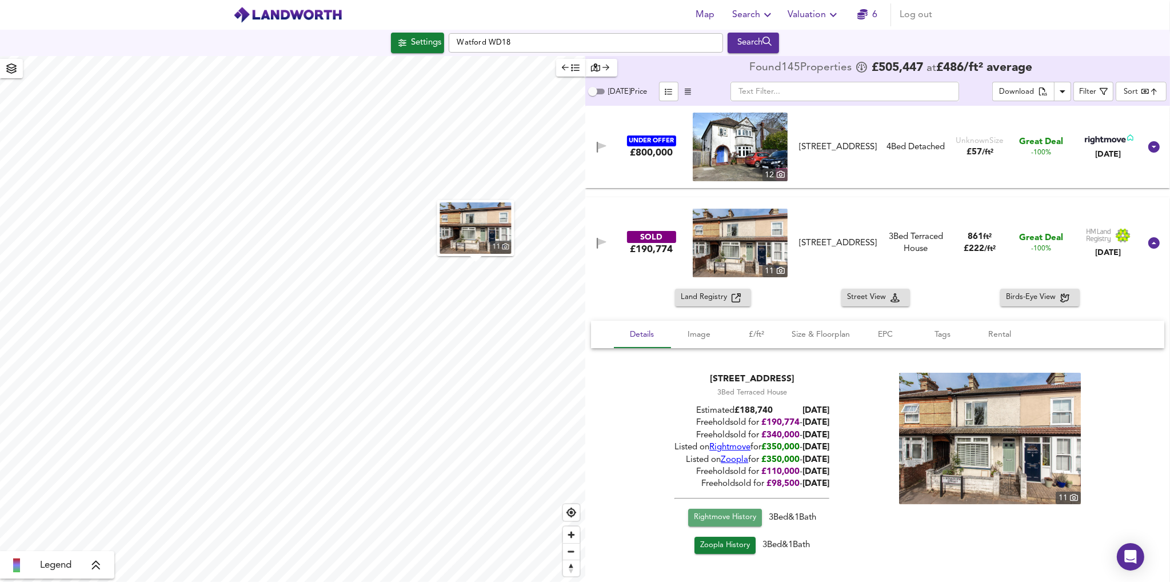
click at [710, 517] on span "Rightmove History" at bounding box center [724, 517] width 62 height 13
click at [1095, 95] on div "Filter" at bounding box center [1087, 92] width 17 height 13
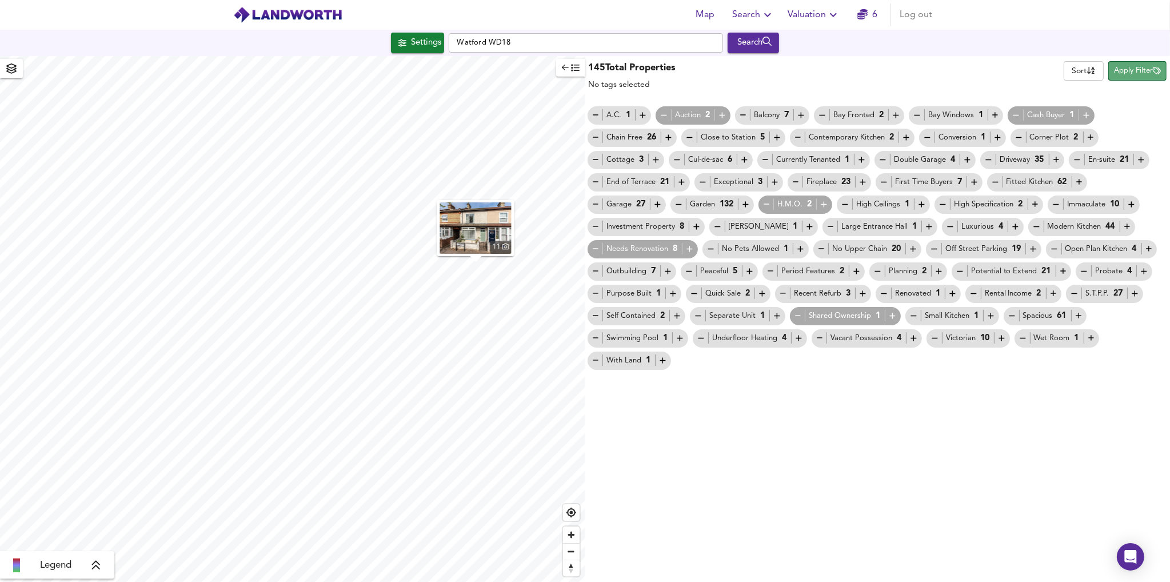
click at [1127, 76] on span "Apply Filter" at bounding box center [1137, 71] width 47 height 13
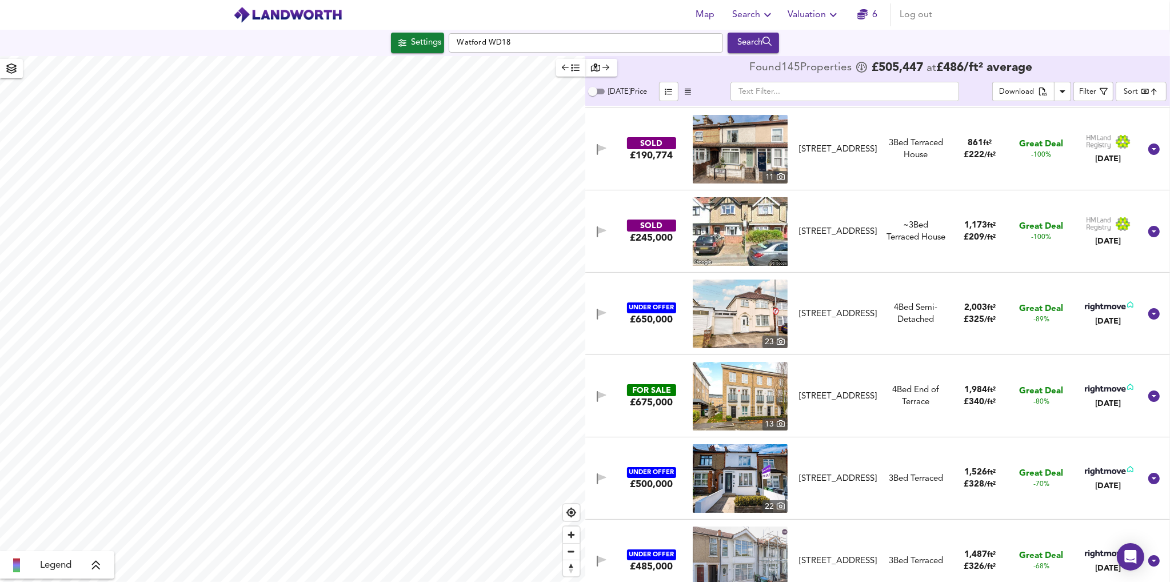
scroll to position [80, 0]
click at [667, 146] on div "SOLD" at bounding box center [651, 143] width 49 height 12
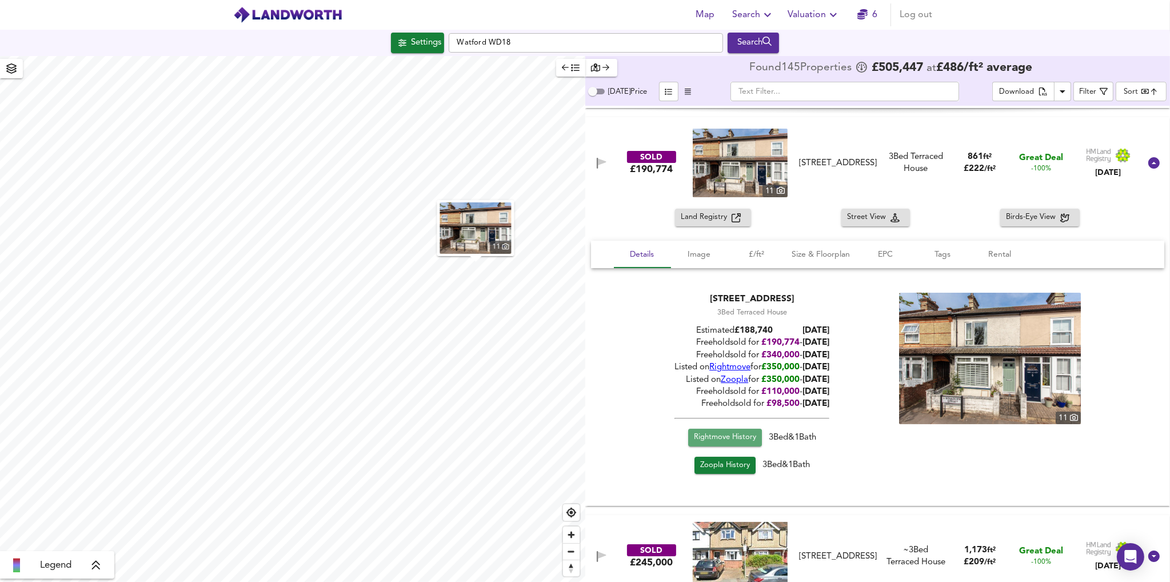
click at [715, 435] on span "Rightmove History" at bounding box center [724, 437] width 62 height 13
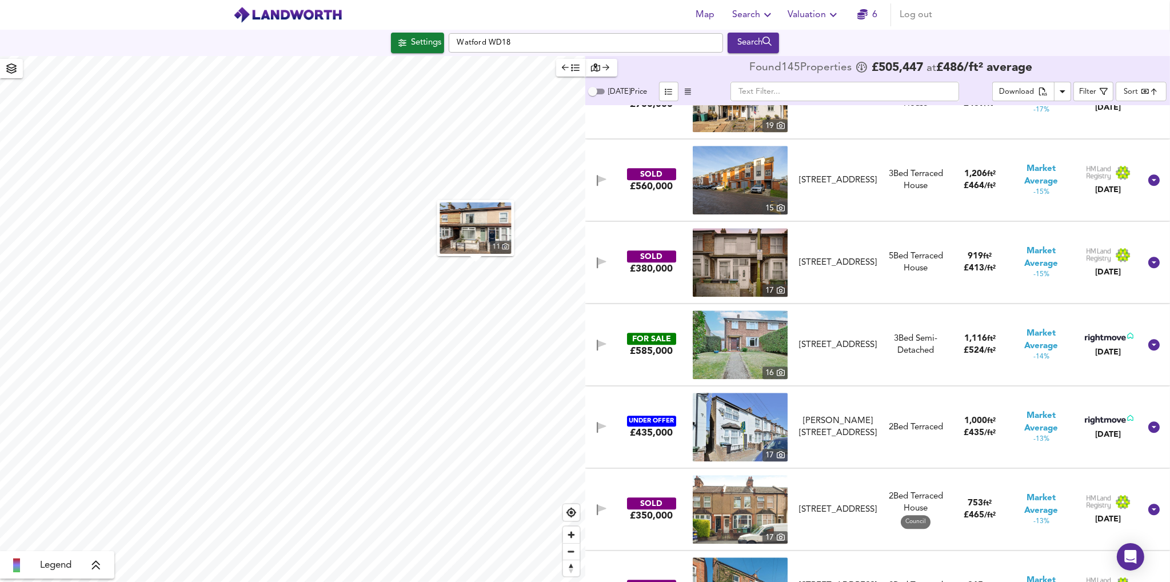
scroll to position [4164, 0]
